Goal: Information Seeking & Learning: Understand process/instructions

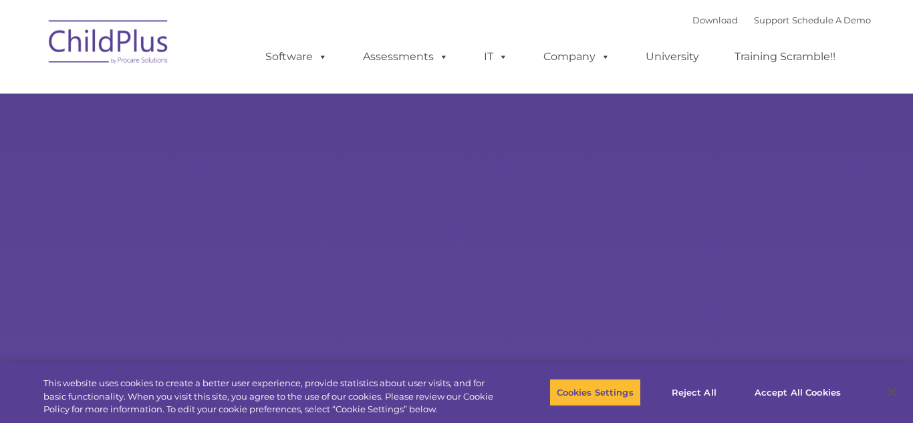
type input ""
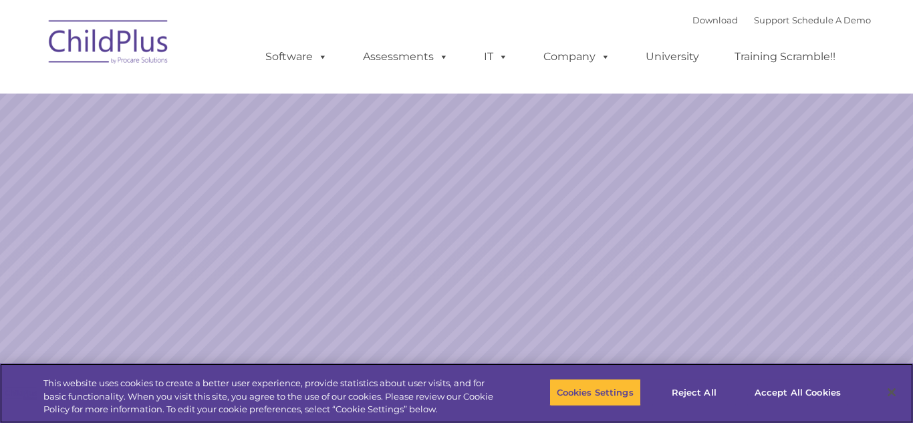
select select "MEDIUM"
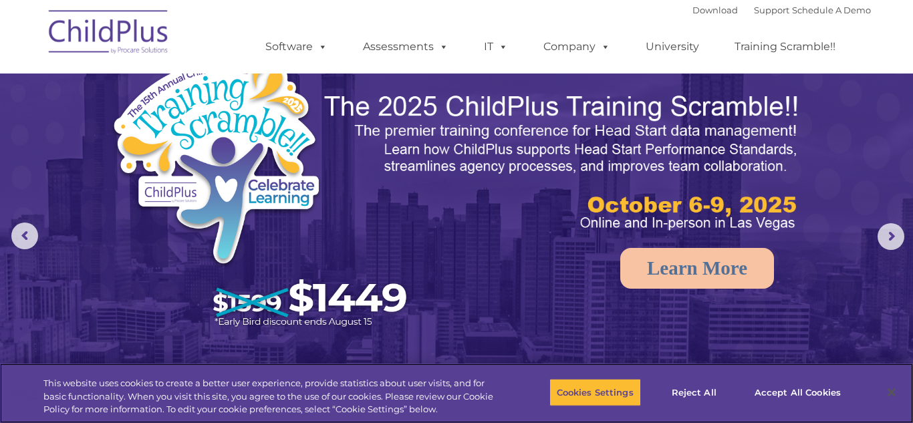
scroll to position [3, 0]
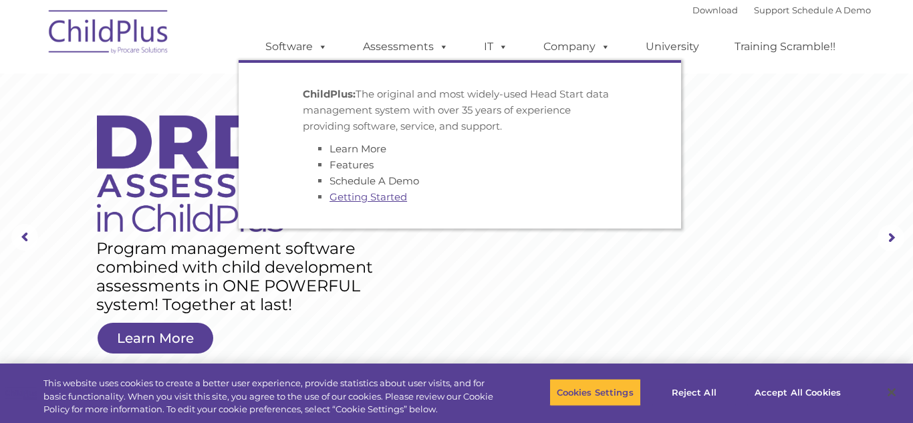
click at [342, 203] on link "Getting Started" at bounding box center [369, 197] width 78 height 13
